Goal: Communication & Community: Participate in discussion

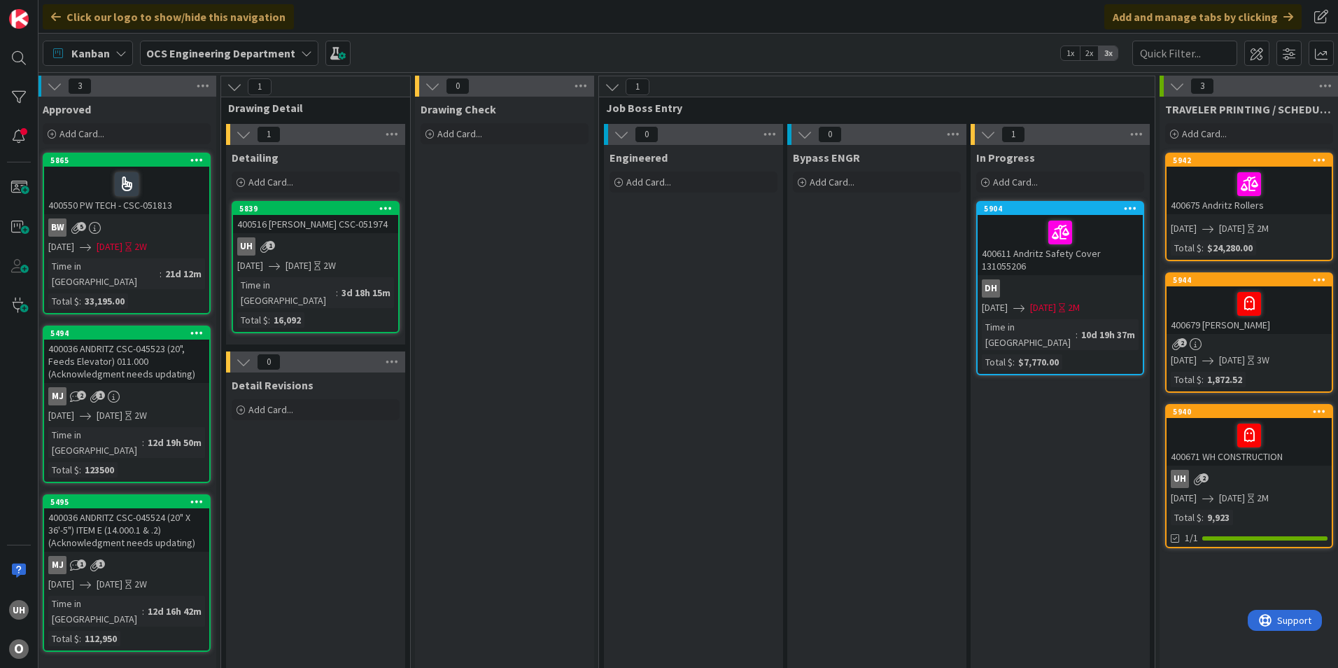
scroll to position [0, 1219]
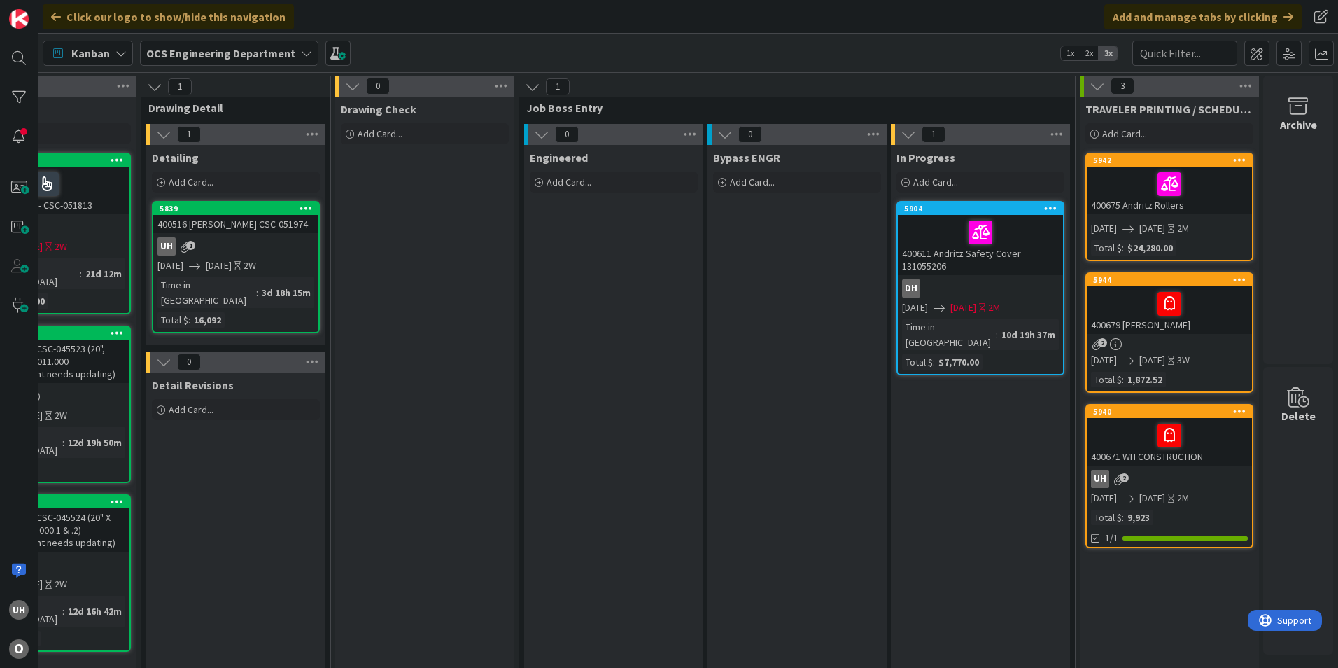
click at [1102, 306] on div at bounding box center [1169, 303] width 157 height 29
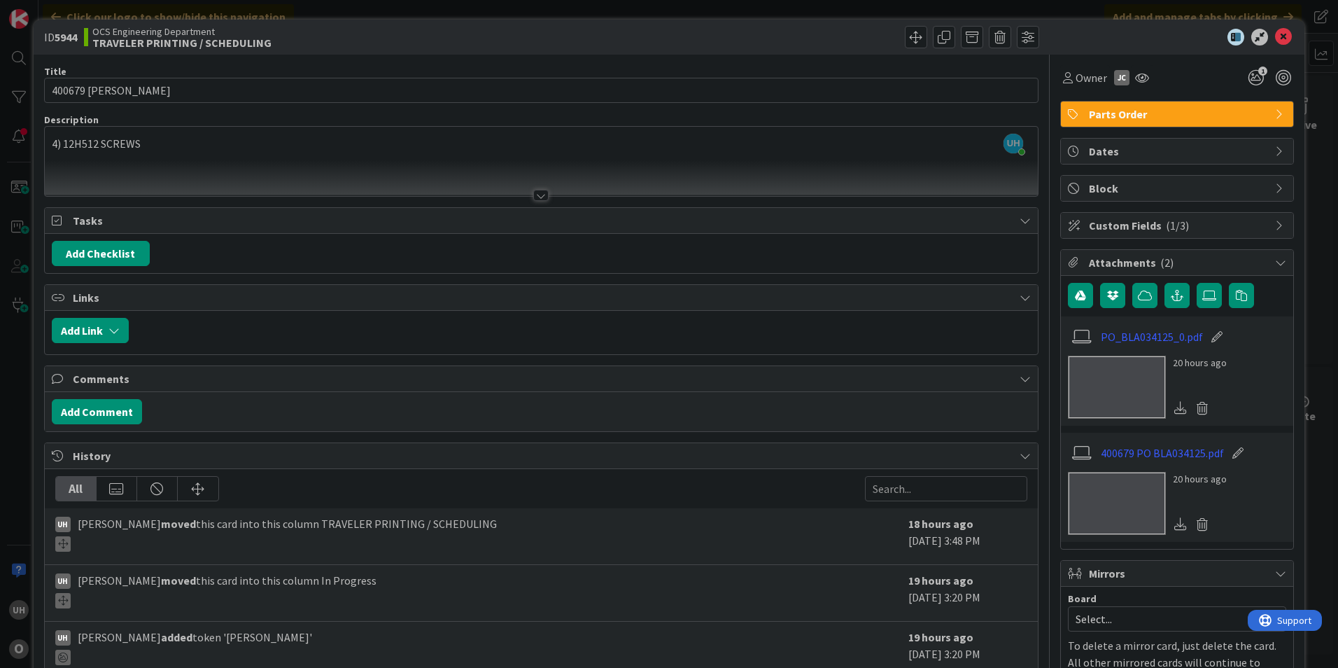
click at [348, 386] on span "Comments" at bounding box center [543, 378] width 940 height 17
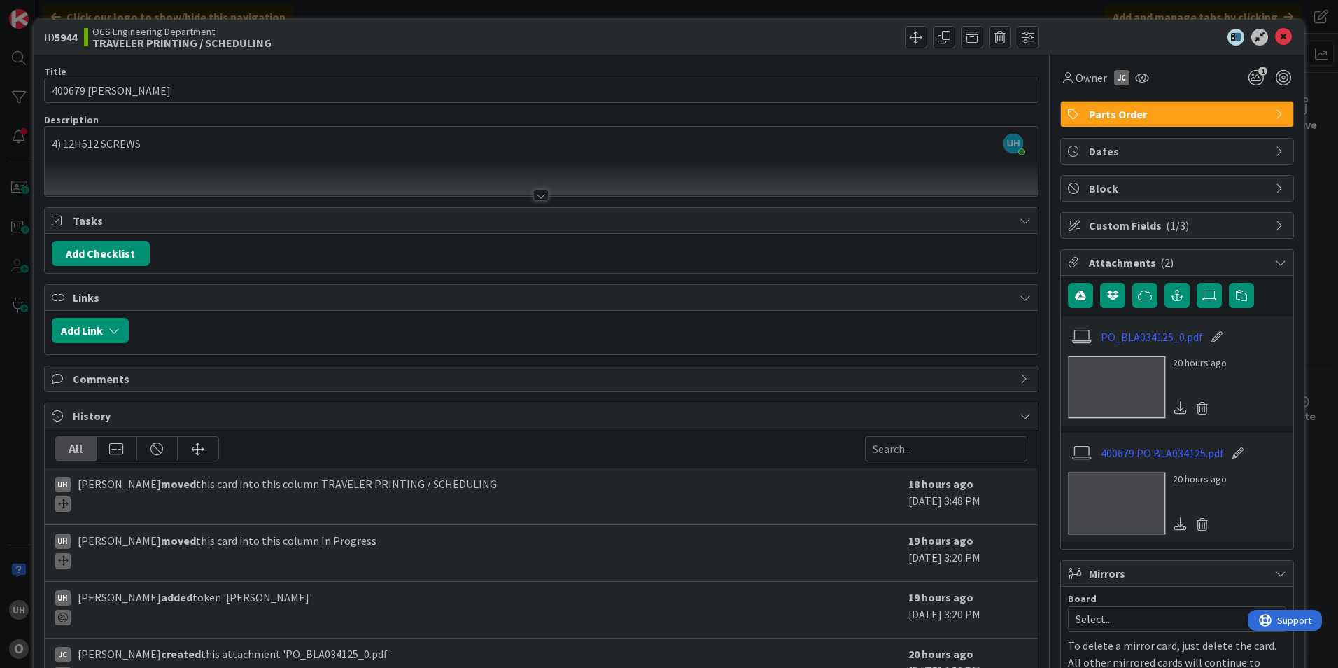
click at [159, 372] on span "Comments" at bounding box center [543, 378] width 940 height 17
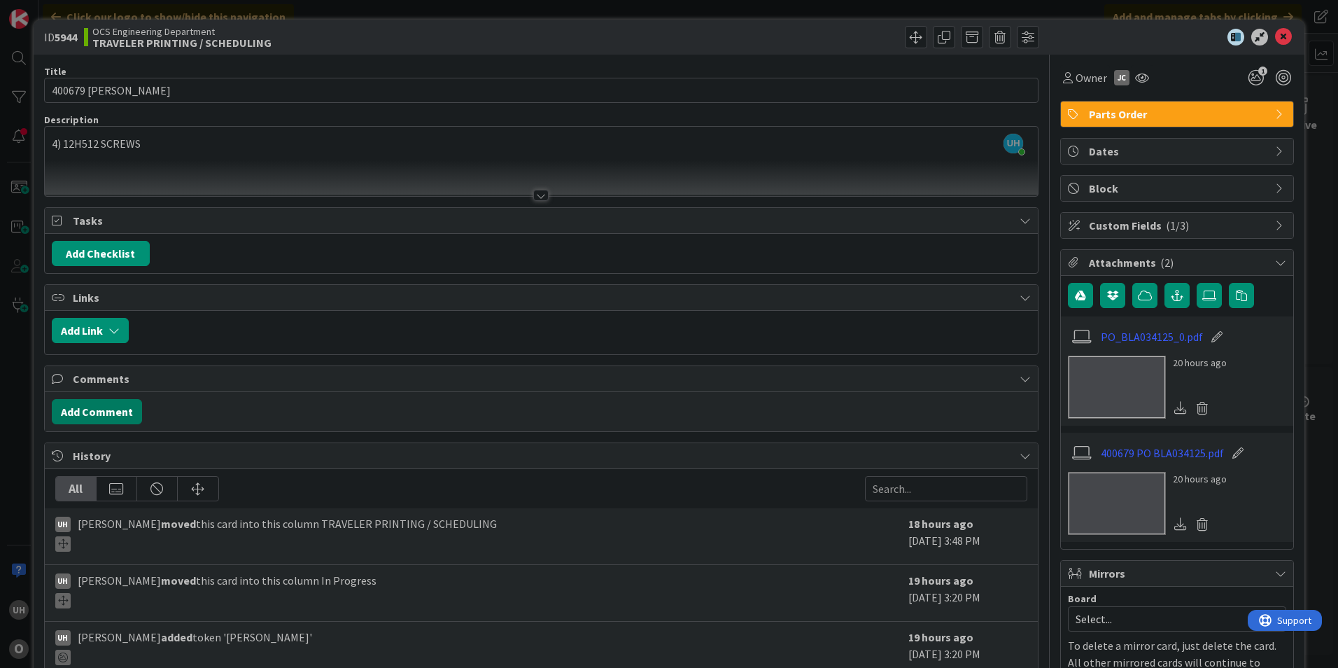
click at [109, 407] on button "Add Comment" at bounding box center [97, 411] width 90 height 25
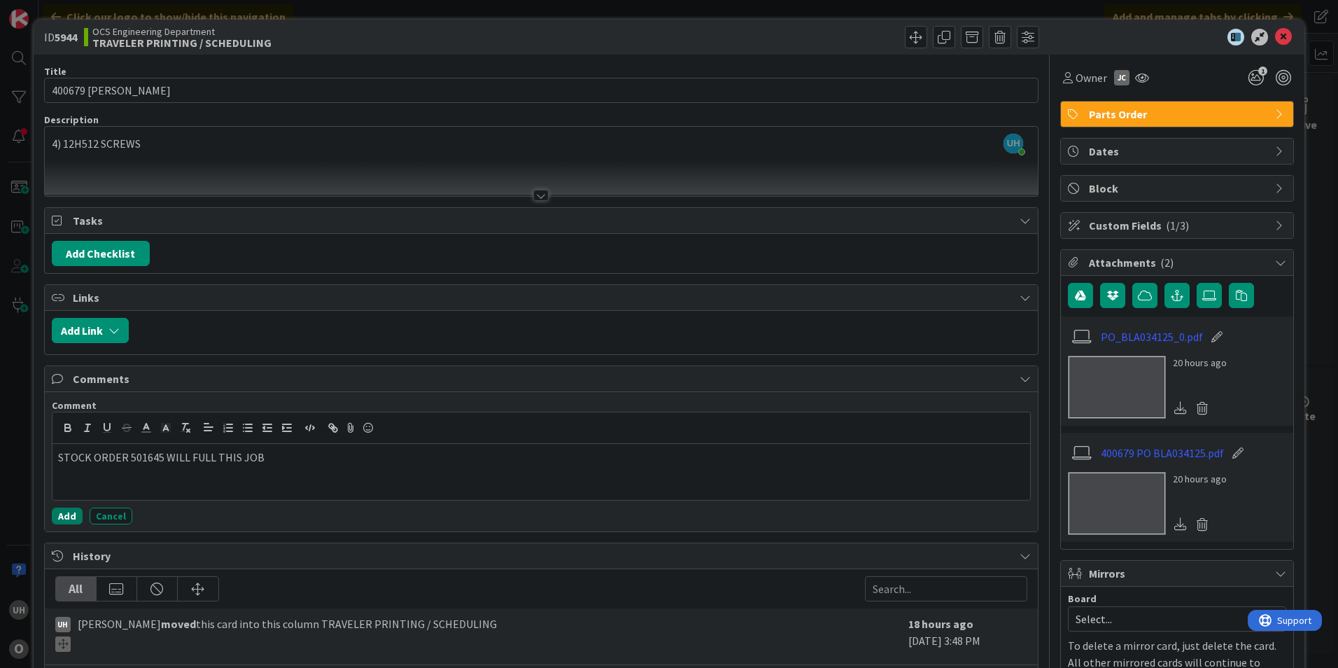
click at [64, 512] on button "Add" at bounding box center [67, 515] width 31 height 17
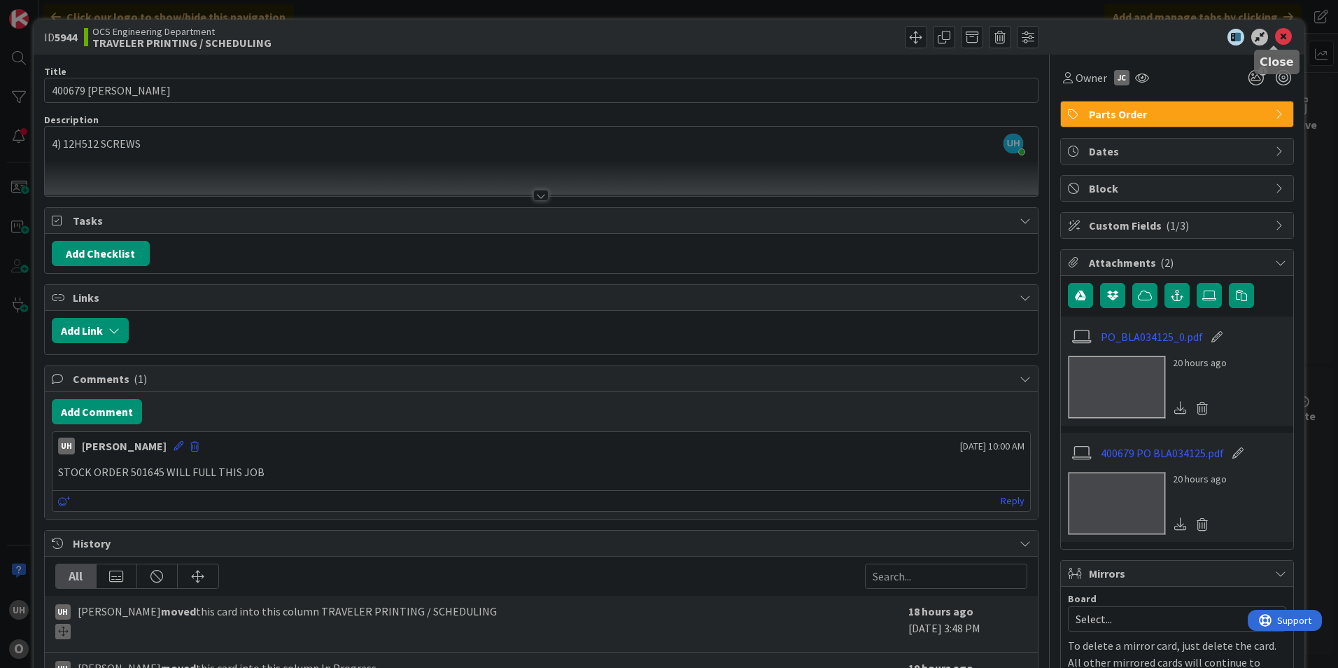
drag, startPoint x: 1276, startPoint y: 36, endPoint x: 1242, endPoint y: 27, distance: 34.6
click at [1275, 34] on icon at bounding box center [1283, 37] width 17 height 17
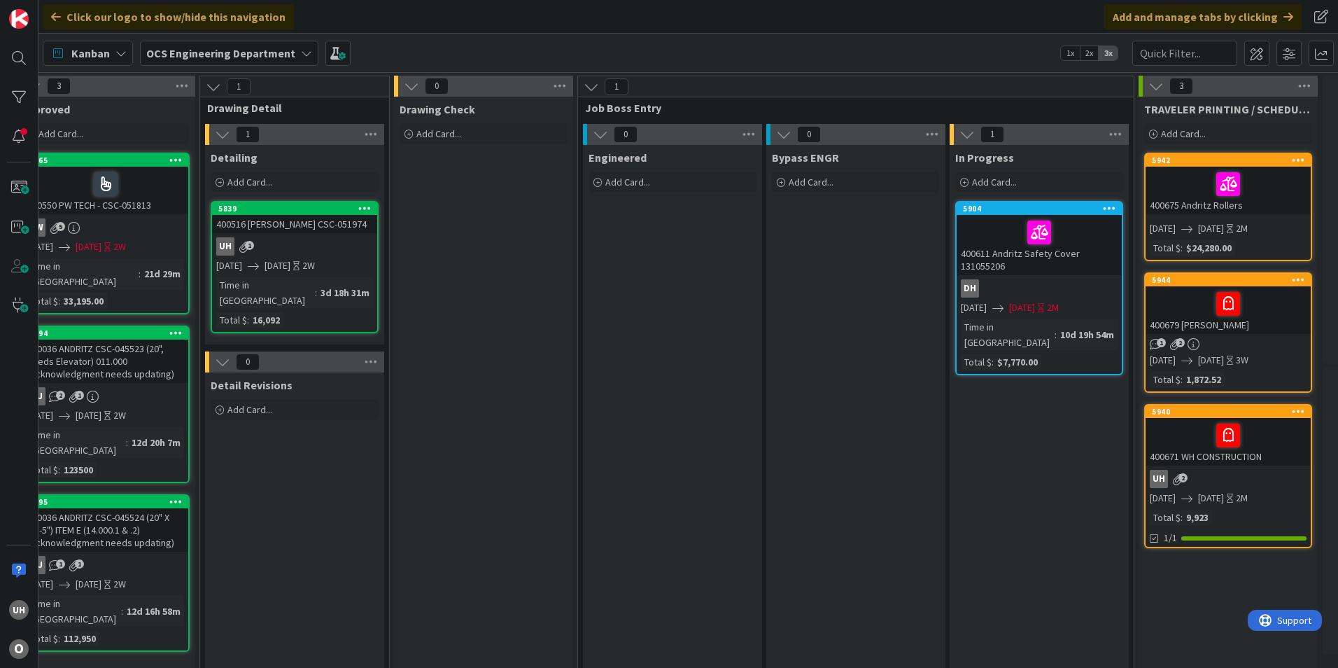
scroll to position [0, 1219]
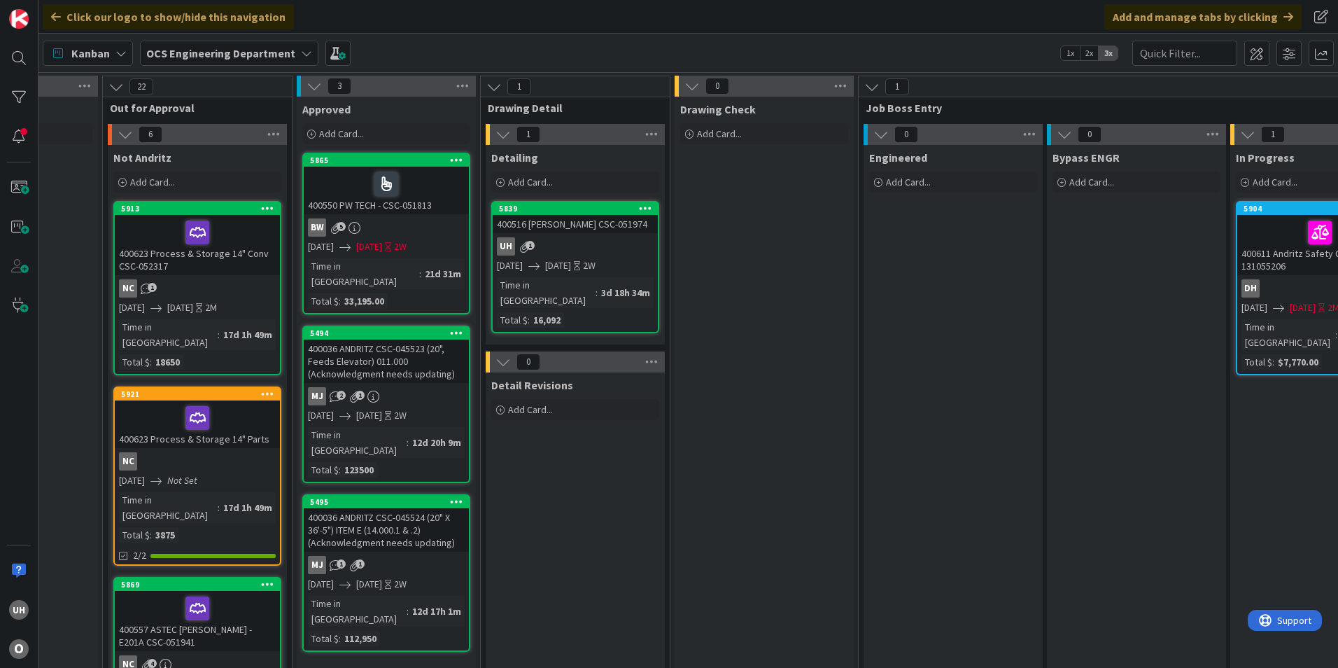
scroll to position [0, 1219]
